Goal: Task Accomplishment & Management: Manage account settings

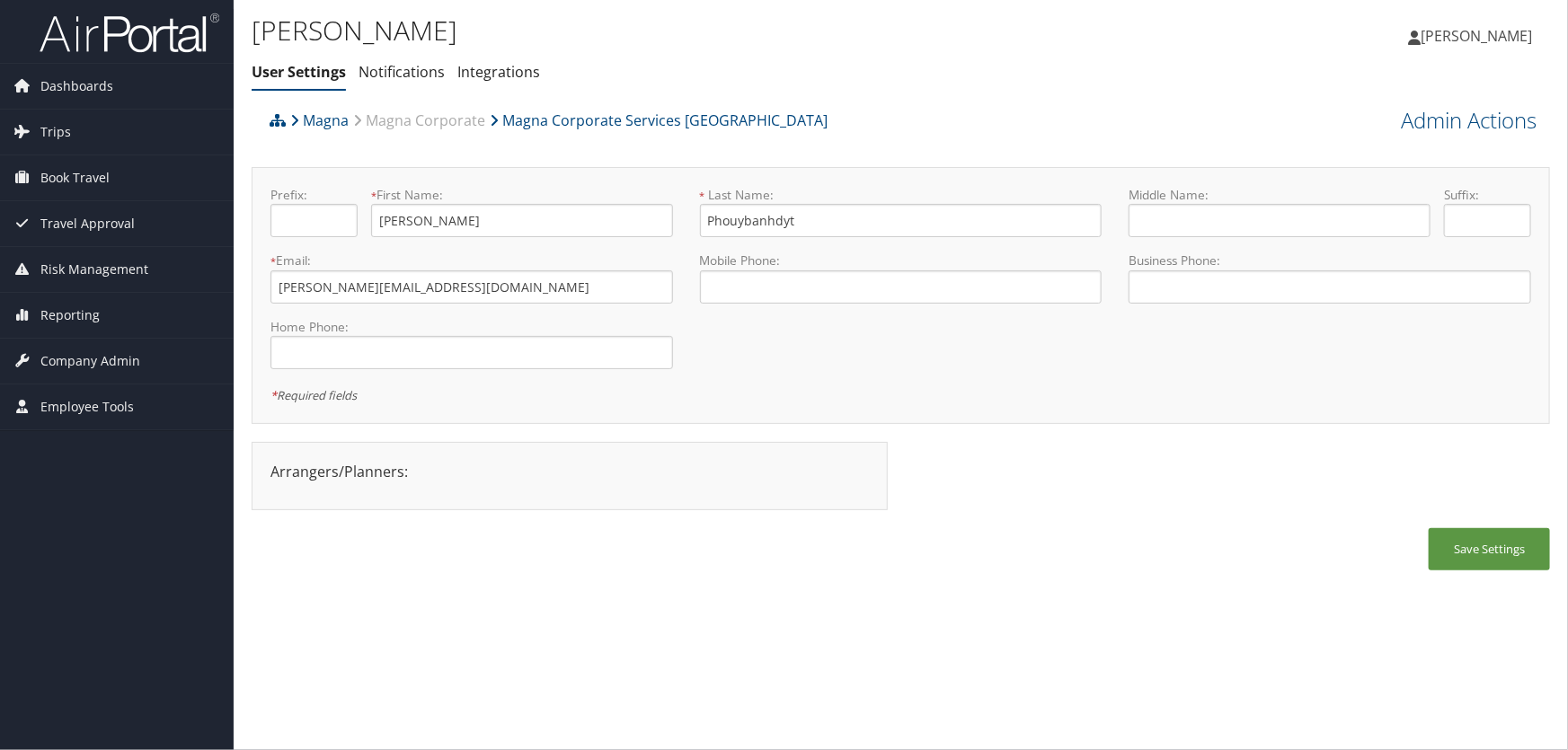
click at [817, 75] on ul "User Settings Notifications Integrations" at bounding box center [684, 73] width 865 height 32
click at [48, 359] on span "Company Admin" at bounding box center [89, 362] width 99 height 45
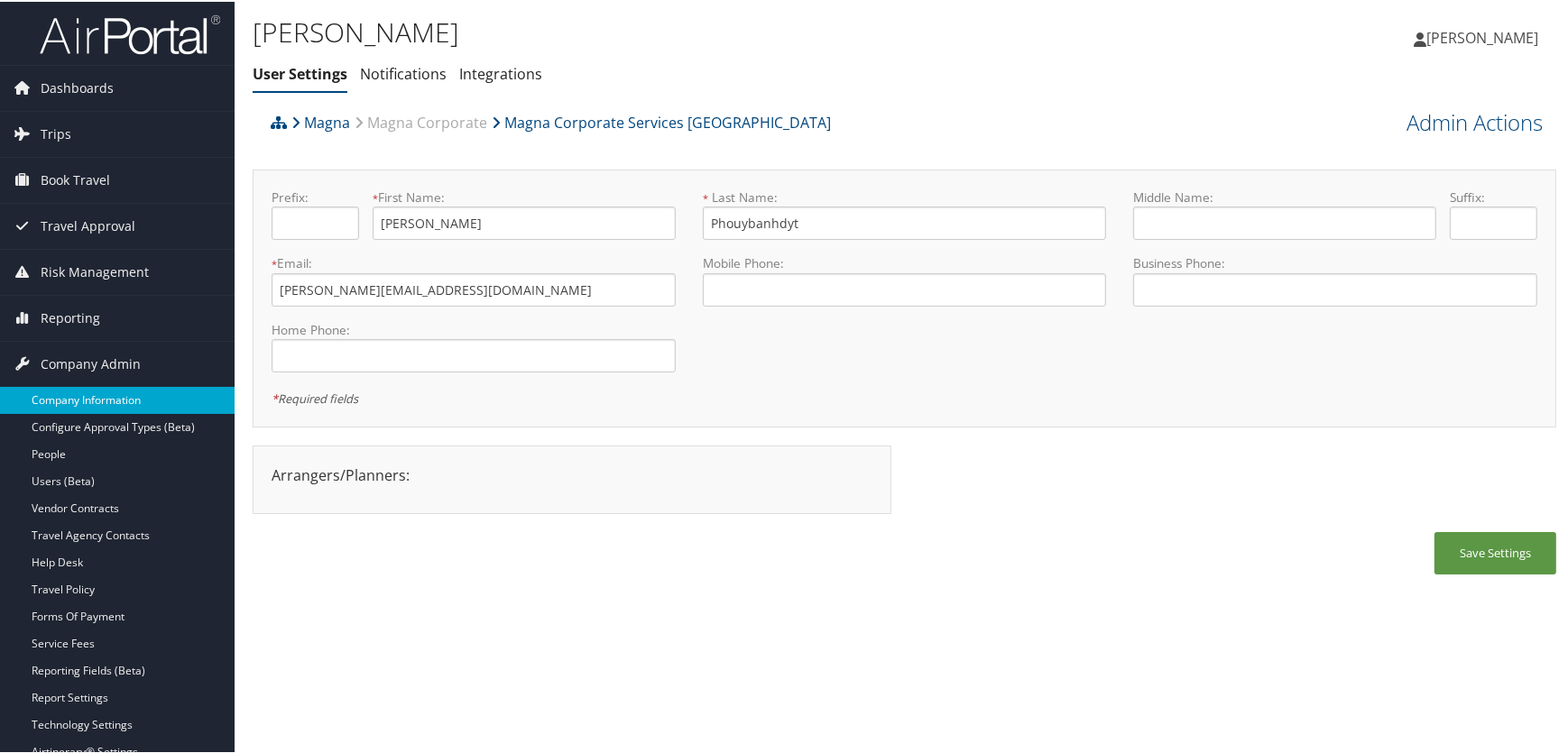
click at [60, 404] on link "Company Information" at bounding box center [118, 398] width 235 height 27
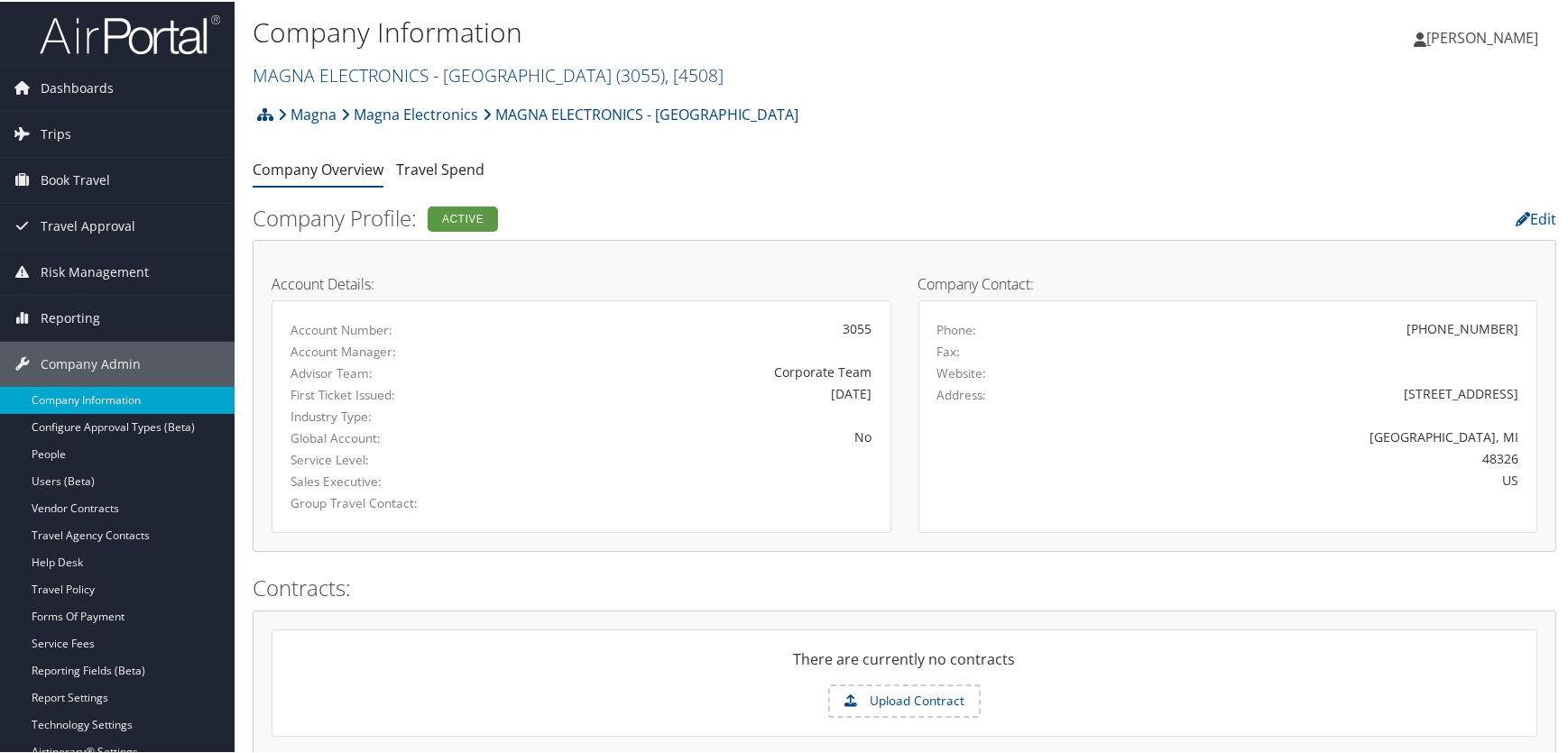
click at [380, 74] on link "MAGNA ELECTRONICS - AUBURN ( 3055 ) , [ 4508 ]" at bounding box center [488, 73] width 471 height 25
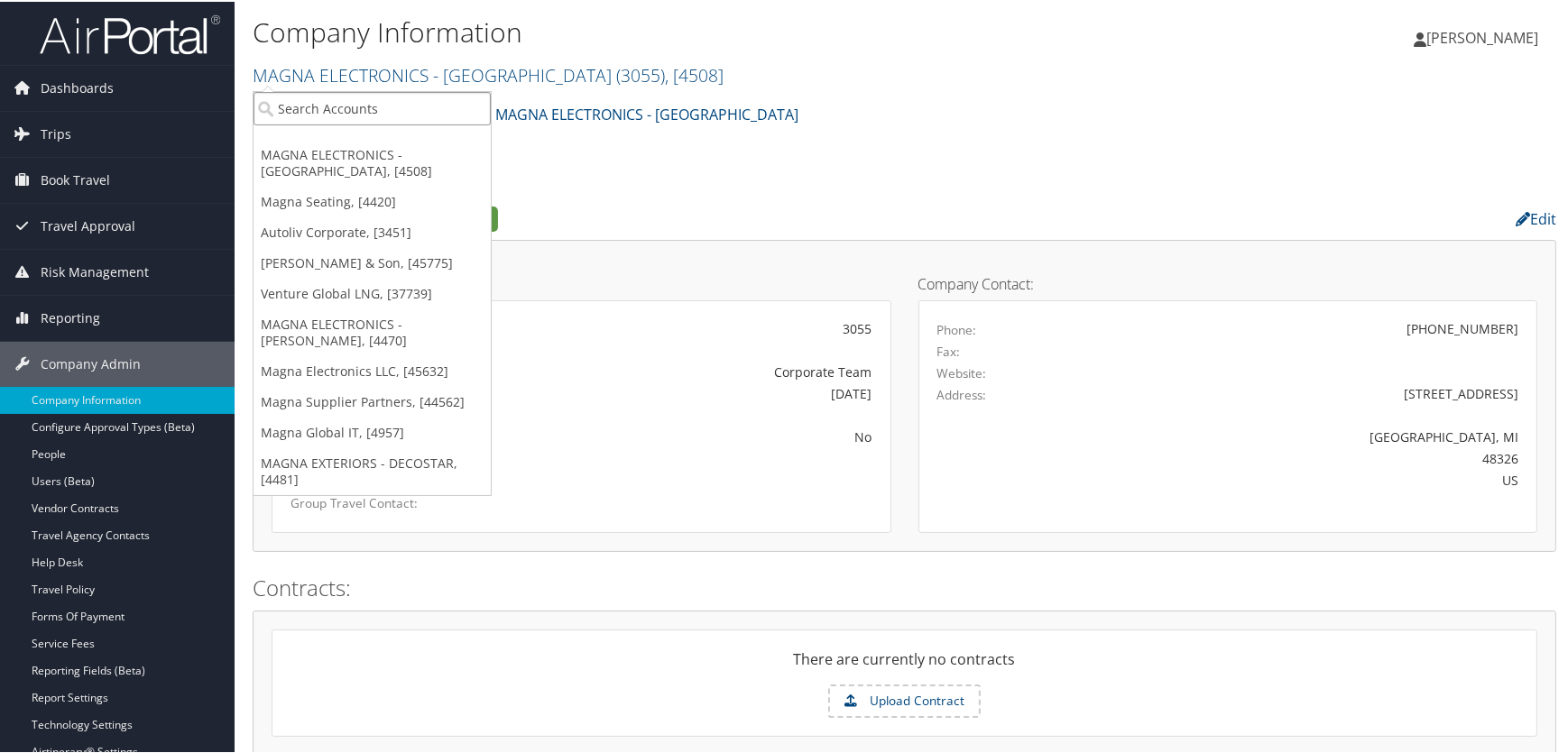
click at [372, 115] on input "search" at bounding box center [372, 107] width 237 height 34
type input "moba"
click at [353, 135] on div "Moba Americas, Inc (3006), [4594]" at bounding box center [387, 139] width 286 height 16
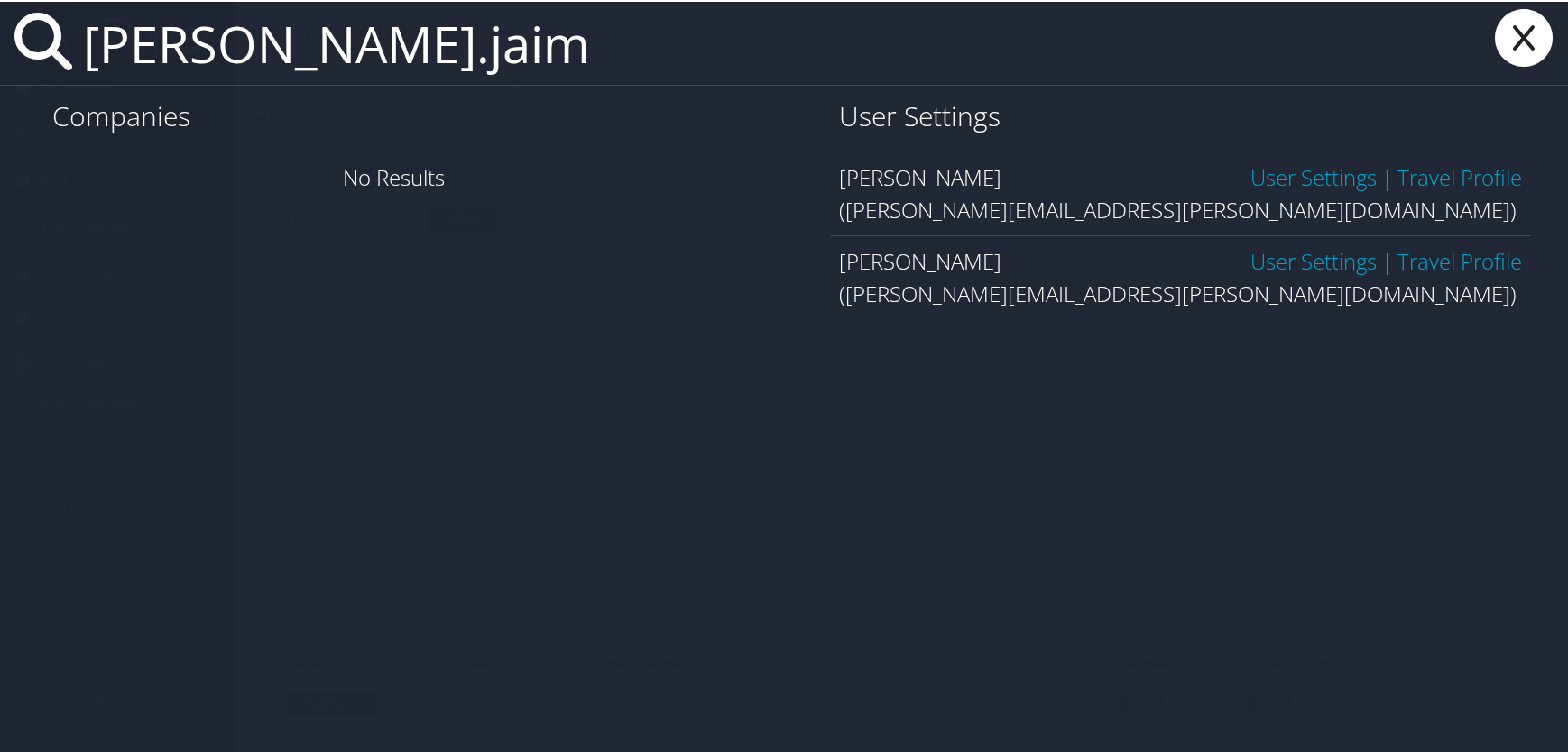
type input "luis.jaim"
click at [1515, 32] on icon at bounding box center [1524, 36] width 72 height 57
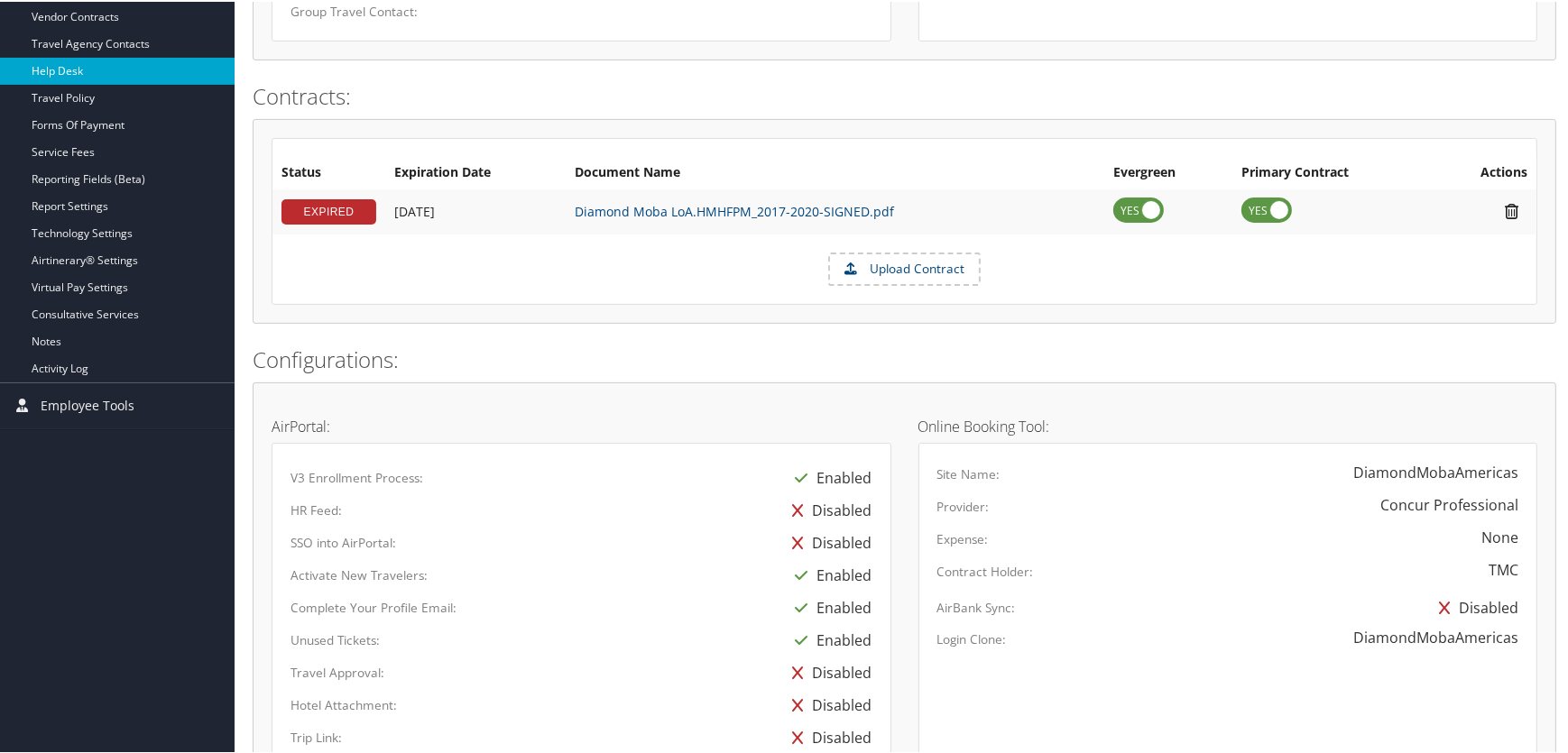
scroll to position [410, 0]
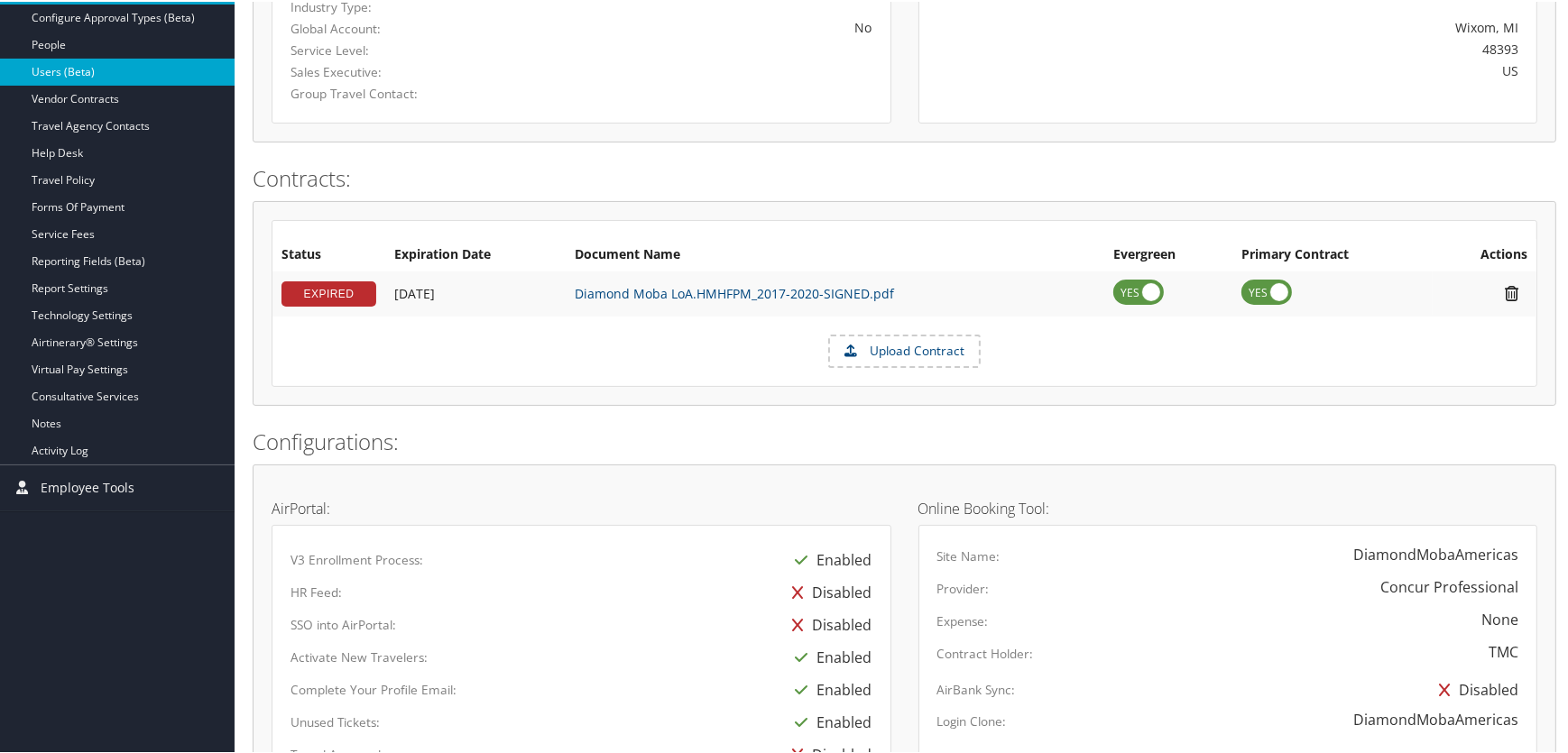
click at [51, 72] on link "Users (Beta)" at bounding box center [118, 70] width 235 height 27
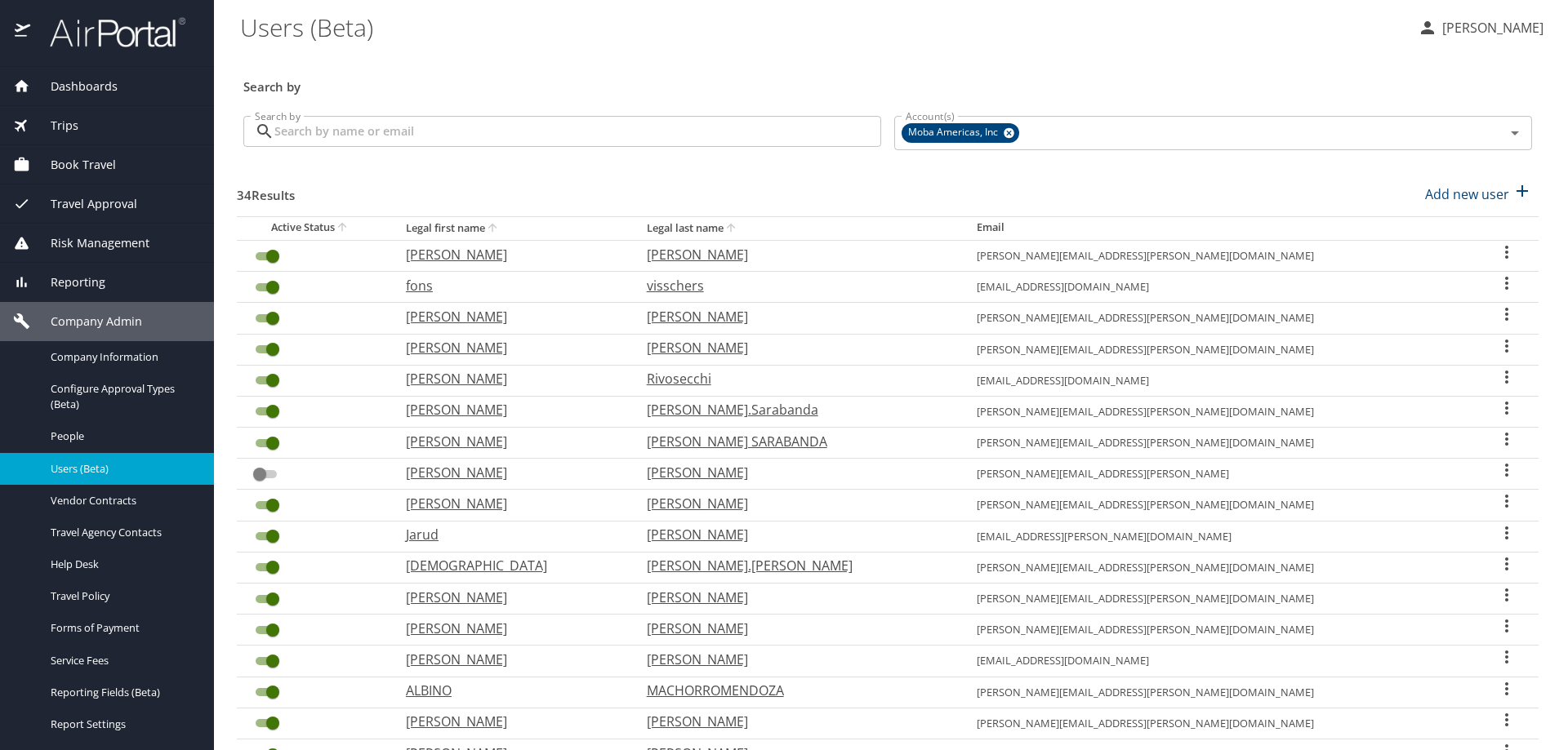
click at [444, 135] on input "Search by" at bounding box center [577, 131] width 607 height 31
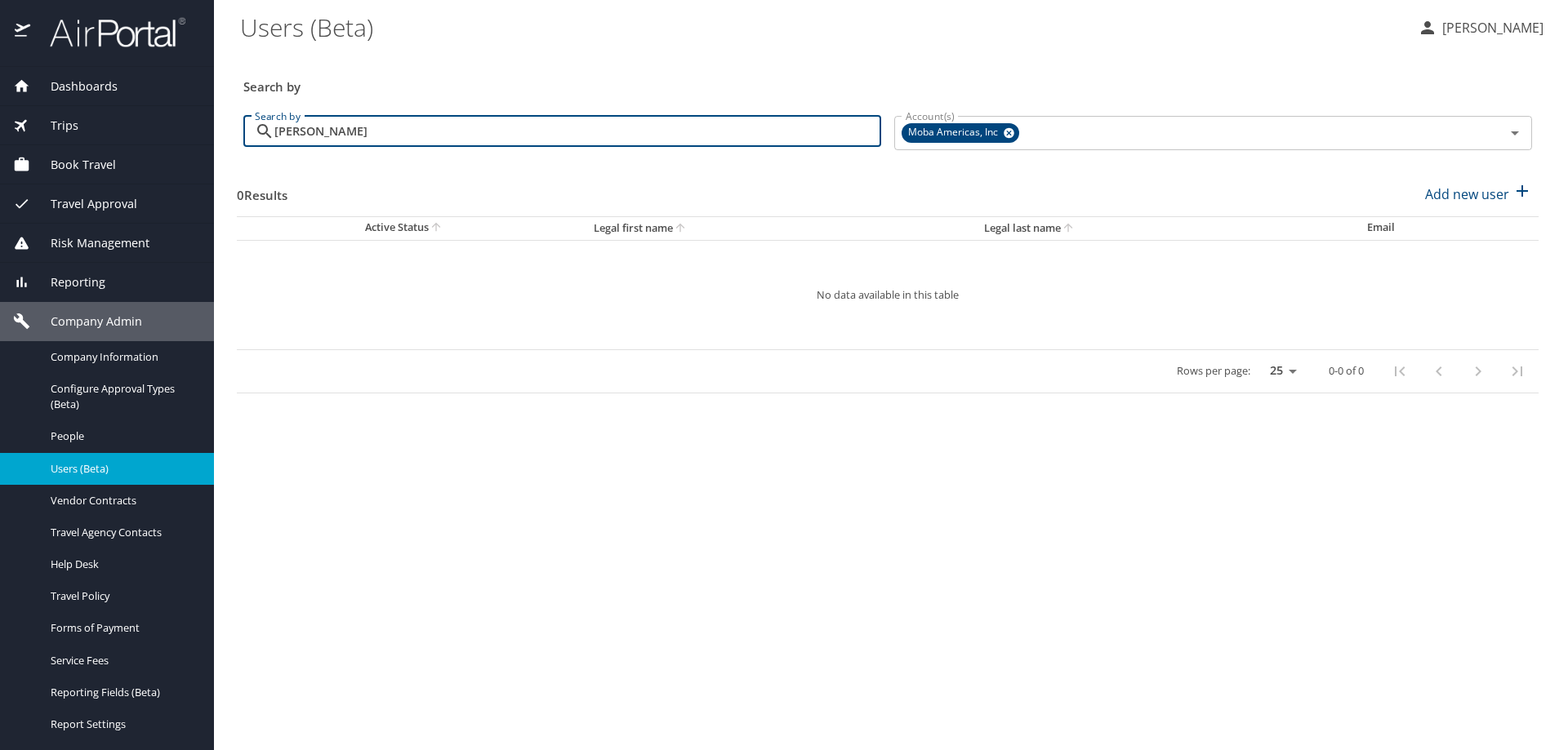
type input "luis jaime"
click at [108, 90] on span "Dashboards" at bounding box center [74, 87] width 88 height 18
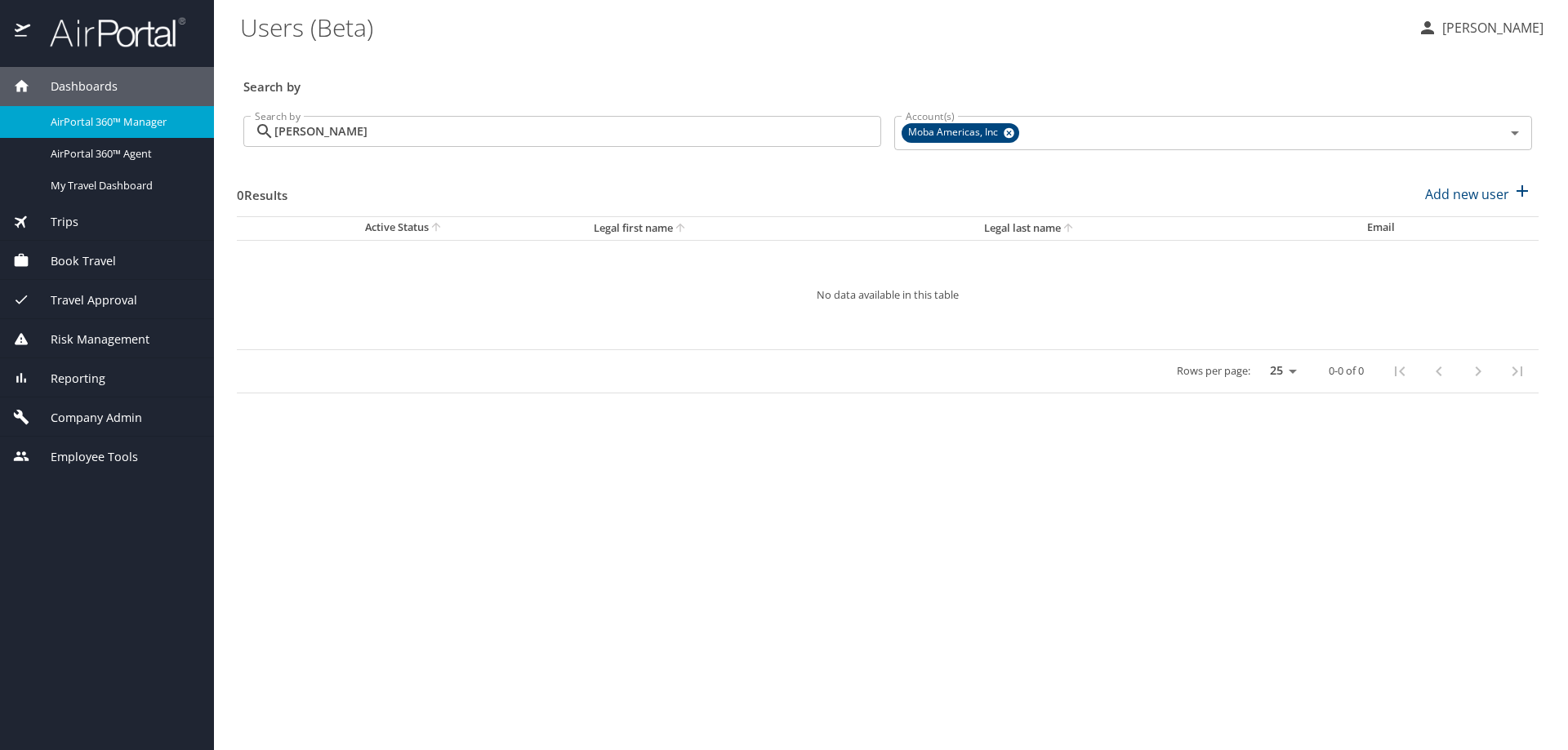
click at [105, 128] on span "AirPortal 360™ Manager" at bounding box center [122, 121] width 144 height 15
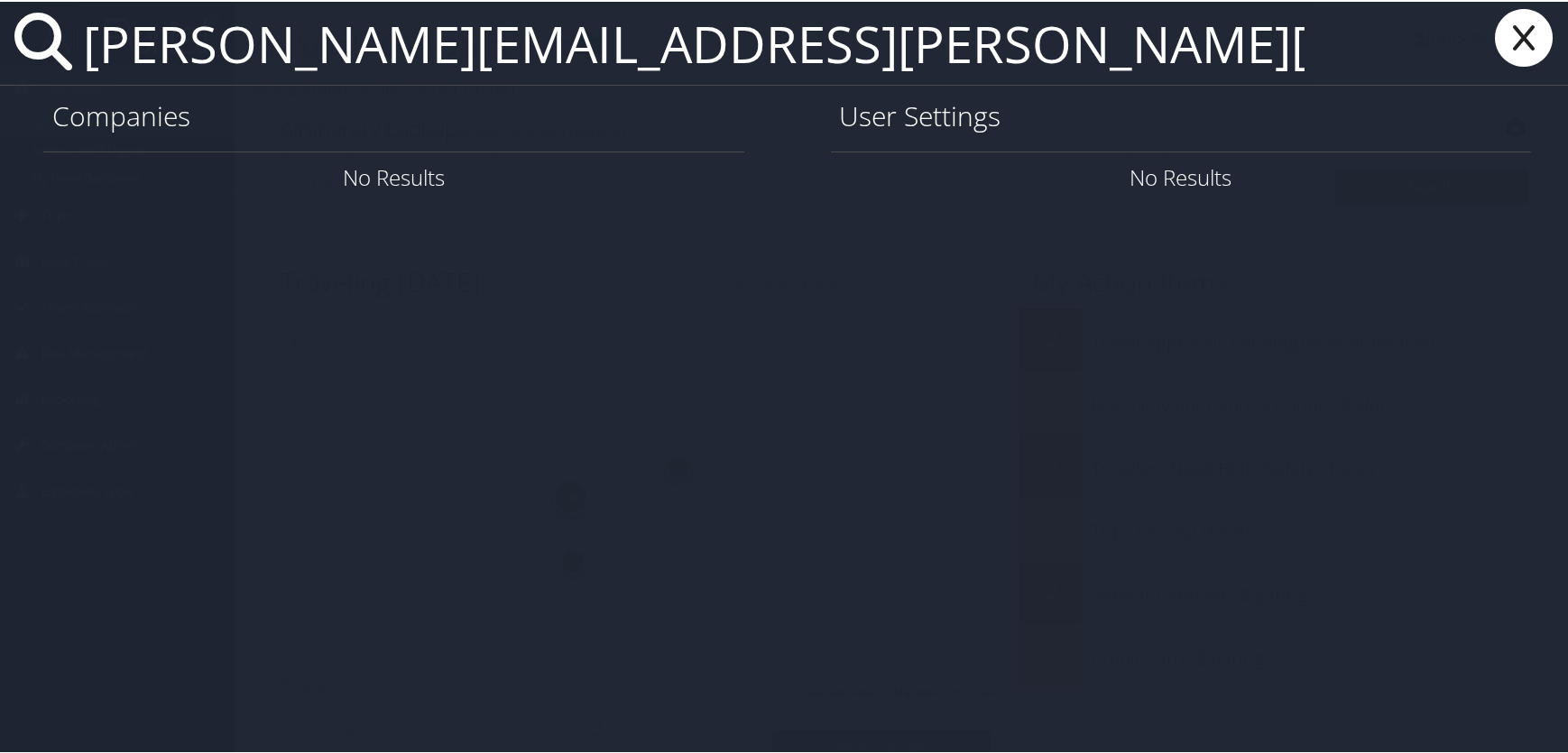
type input "[PERSON_NAME][EMAIL_ADDRESS][PERSON_NAME][DOMAIN_NAME]"
click at [1523, 38] on icon at bounding box center [1524, 36] width 72 height 57
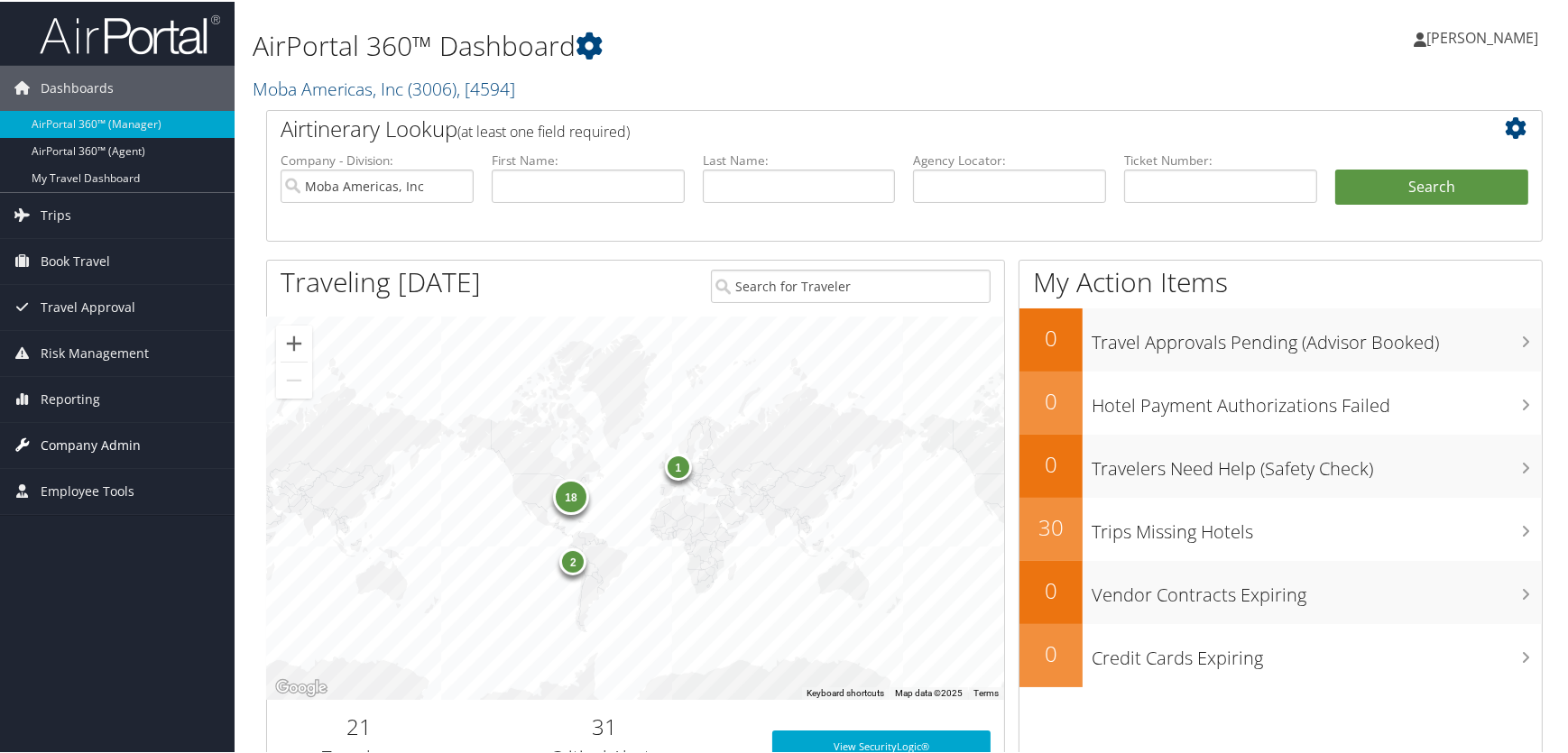
click at [68, 435] on span "Company Admin" at bounding box center [90, 444] width 100 height 45
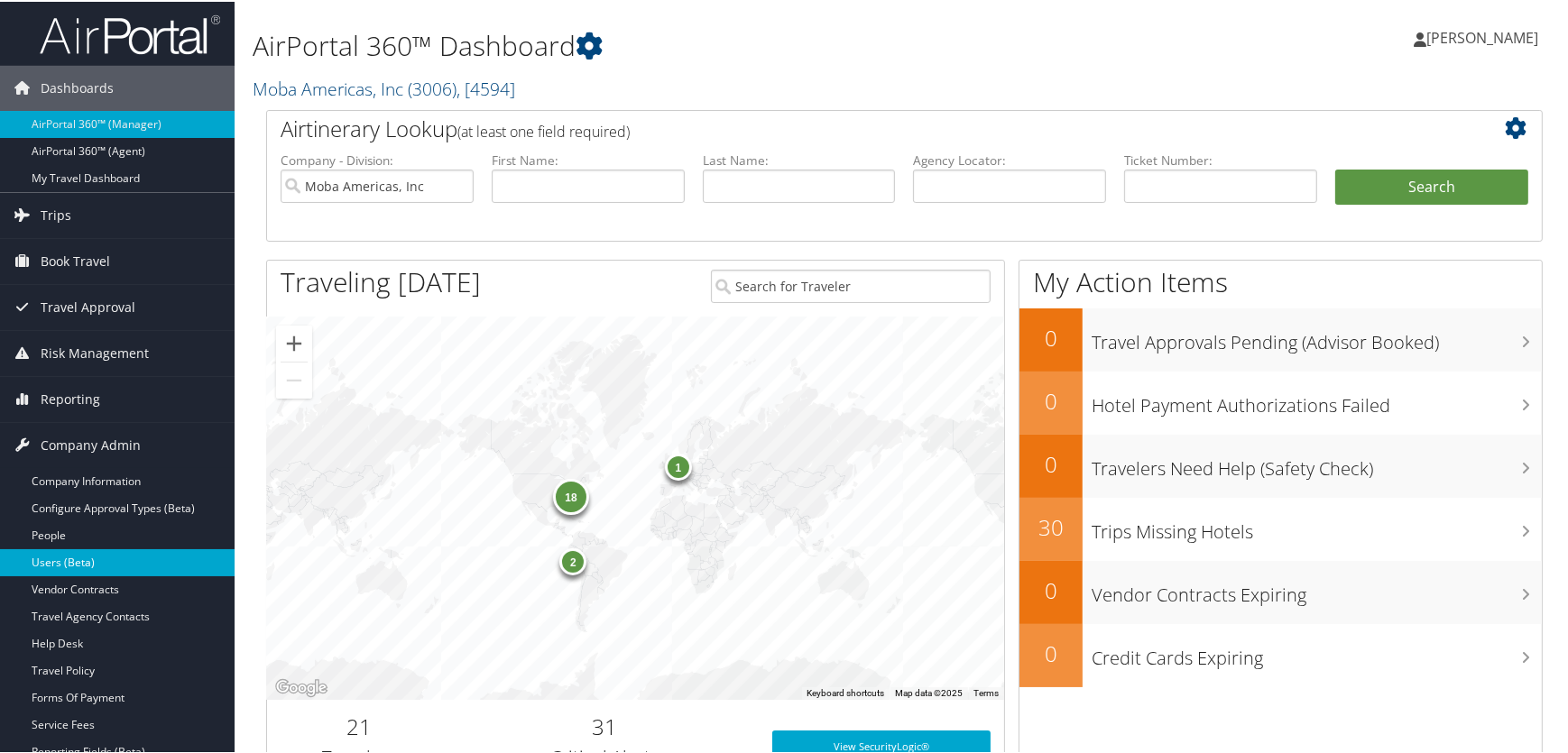
click at [74, 558] on link "Users (Beta)" at bounding box center [118, 561] width 235 height 27
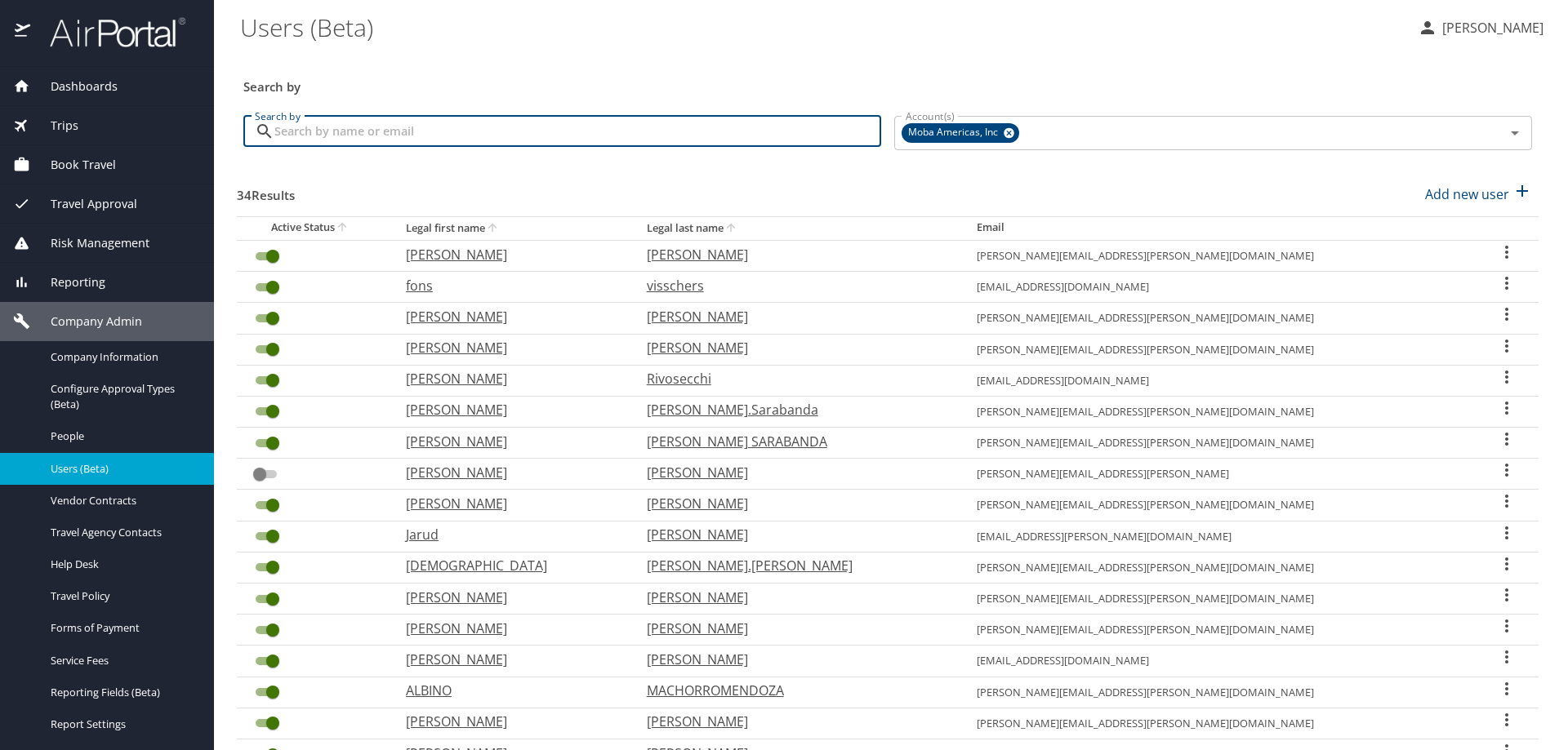
click at [378, 137] on input "Search by" at bounding box center [577, 131] width 607 height 31
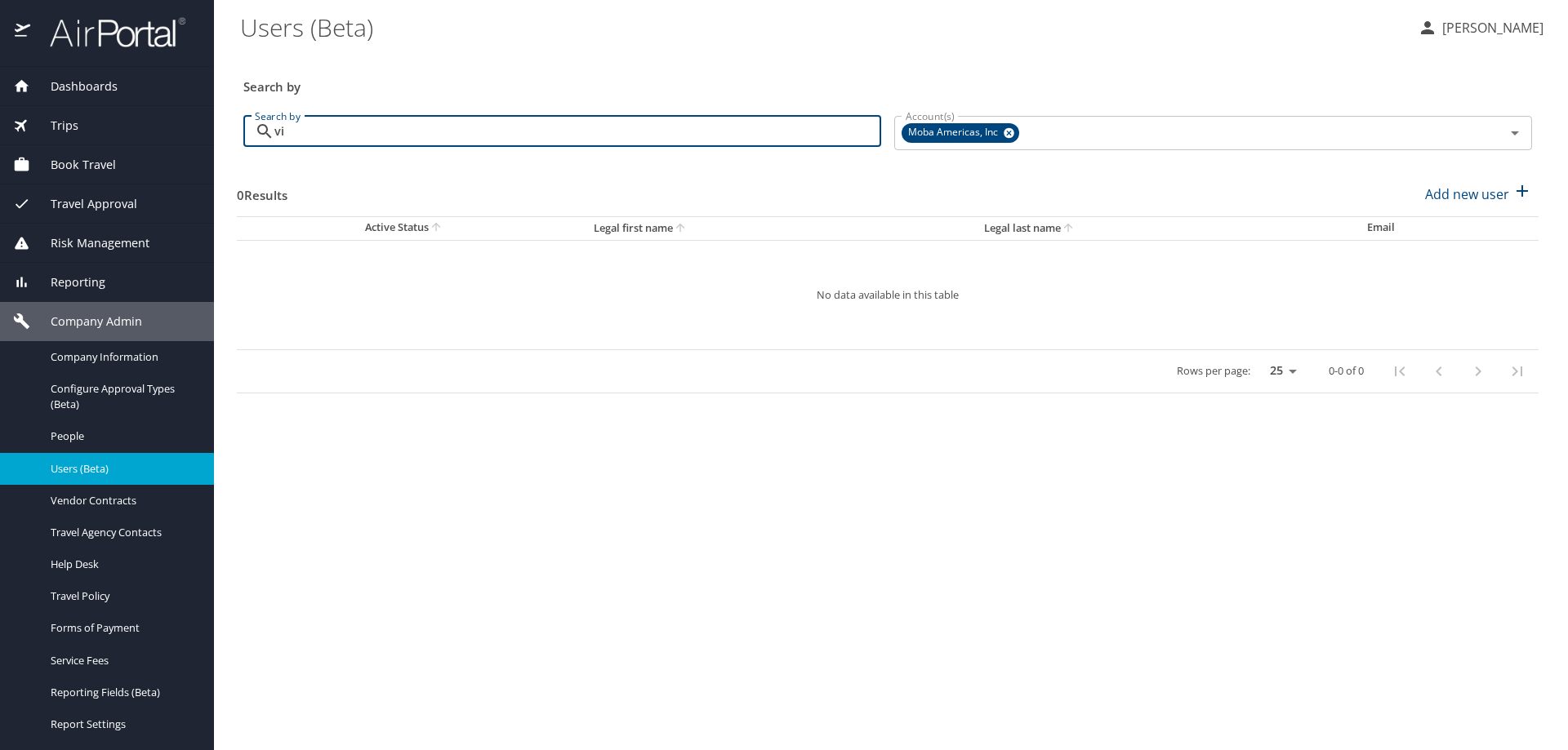
type input "v"
type input "h"
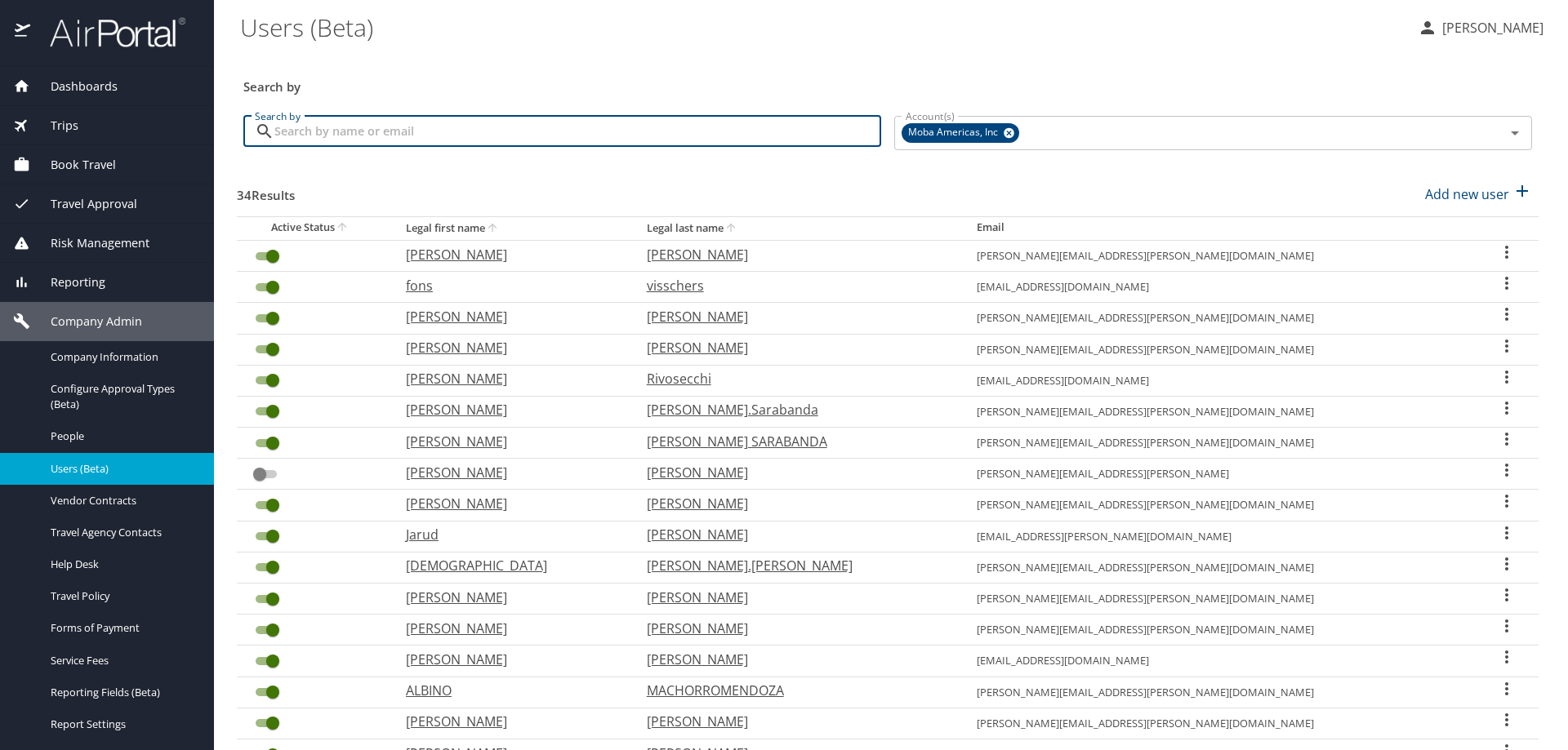
click at [425, 133] on input "Search by" at bounding box center [577, 131] width 607 height 31
paste input "[PERSON_NAME]"
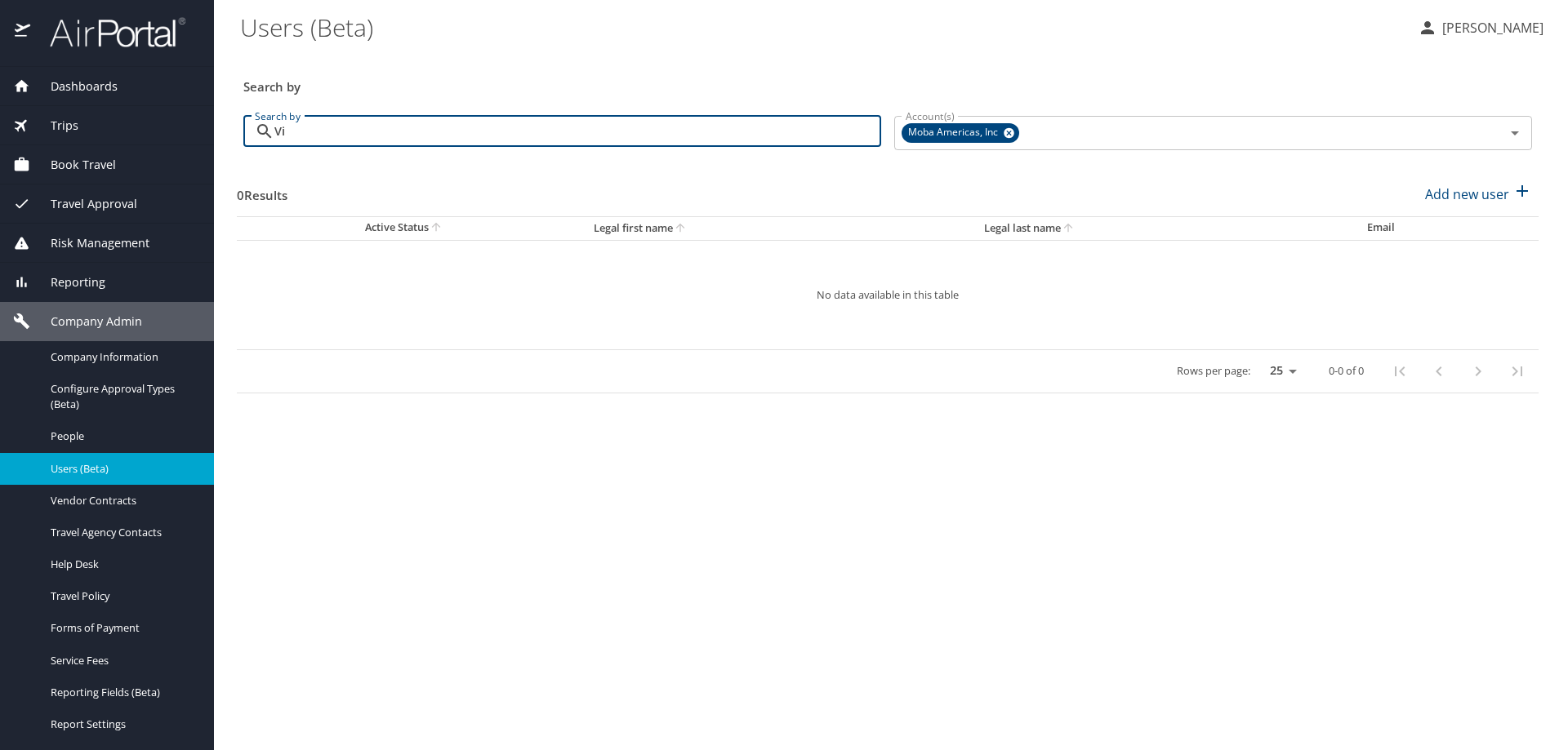
type input "V"
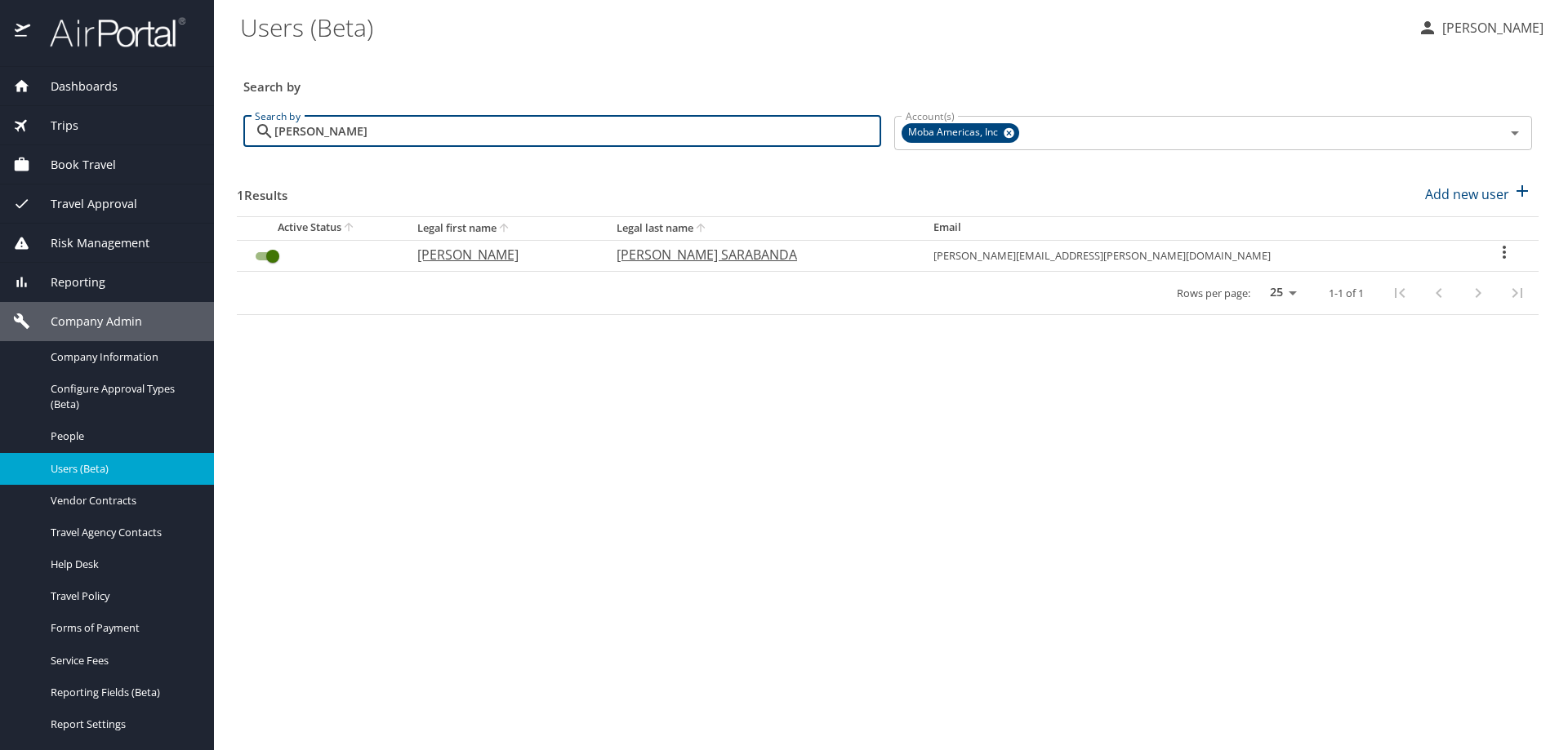
type input "[PERSON_NAME]"
click at [46, 88] on span "Dashboards" at bounding box center [74, 87] width 88 height 18
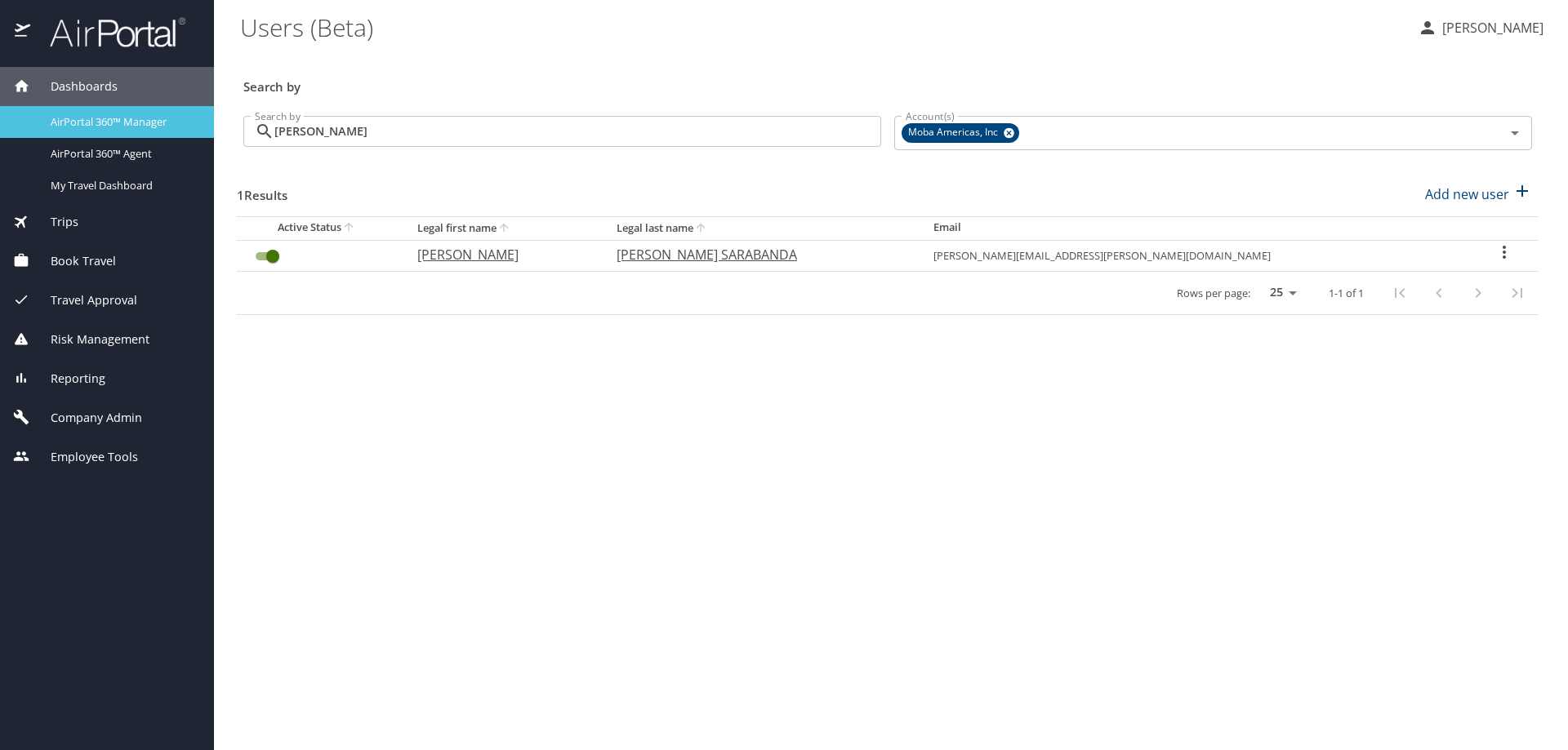
click at [76, 121] on span "AirPortal 360™ Manager" at bounding box center [122, 121] width 144 height 15
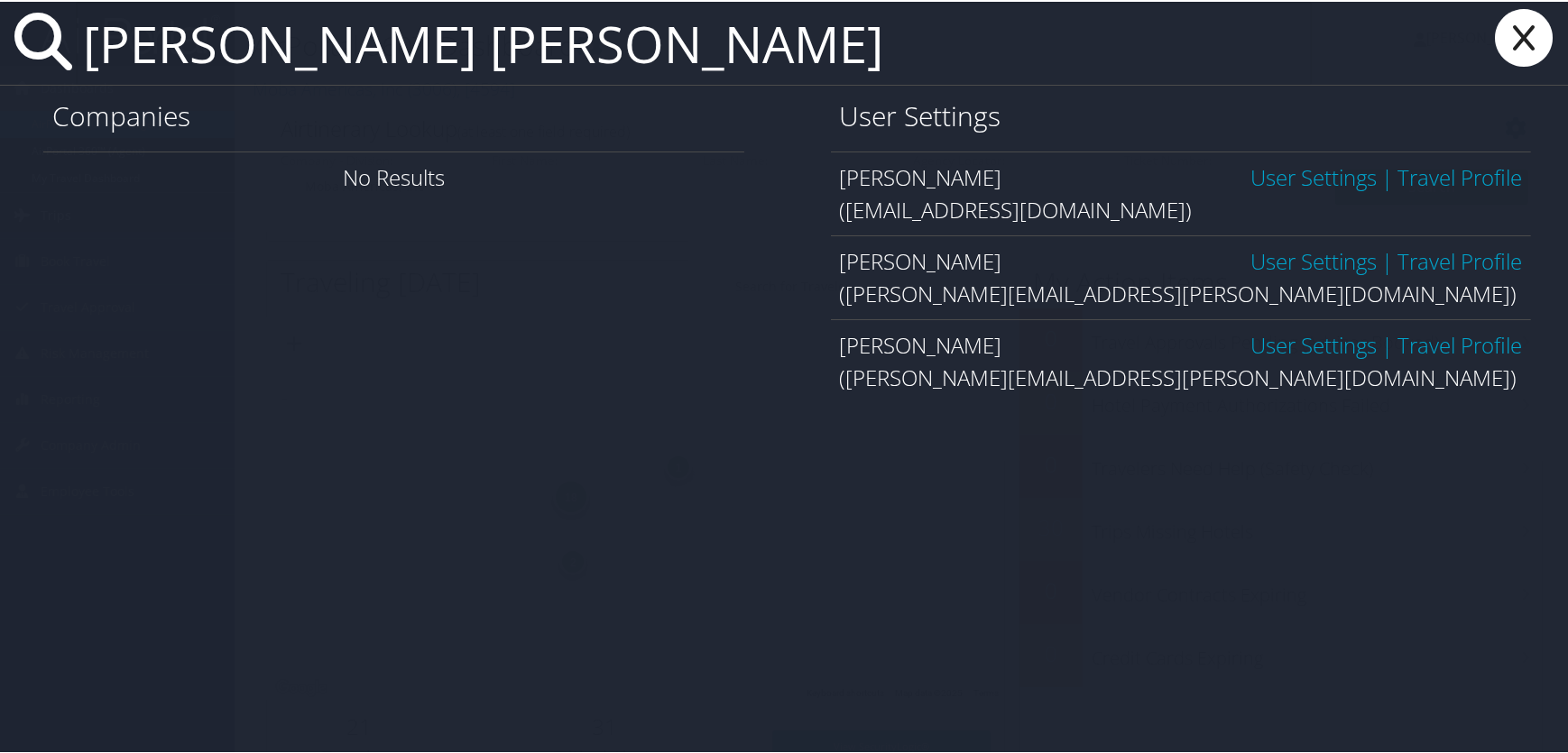
type input "[PERSON_NAME] [PERSON_NAME]"
